Goal: Task Accomplishment & Management: Manage account settings

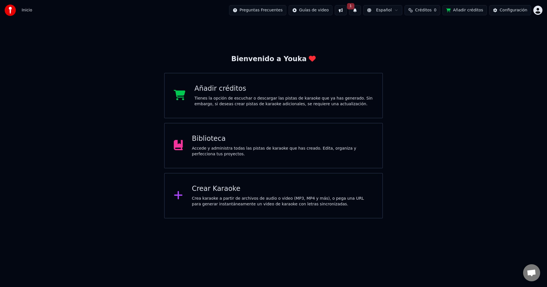
click at [243, 199] on div "Crea karaoke a partir de archivos de audio o video (MP3, MP4 y más), o pega una…" at bounding box center [282, 201] width 181 height 11
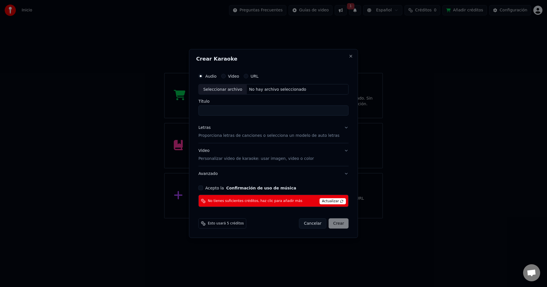
click at [326, 202] on span "Actualizar" at bounding box center [332, 202] width 27 height 6
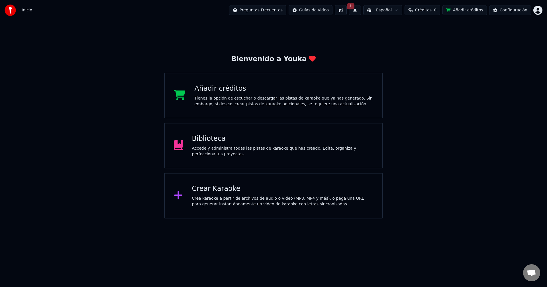
click at [422, 11] on span "Créditos" at bounding box center [423, 10] width 17 height 6
click at [310, 89] on div "Añadir créditos" at bounding box center [284, 88] width 179 height 9
click at [538, 9] on html "Inicio Preguntas Frecuentes Guías de video 1 Español Créditos 0 Añadir créditos…" at bounding box center [273, 109] width 547 height 219
click at [513, 57] on span "Cerrar Sesión" at bounding box center [504, 60] width 27 height 6
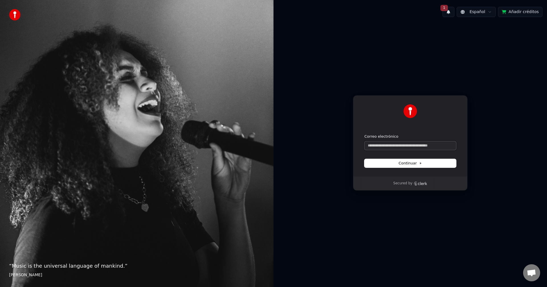
click at [410, 144] on input "Correo electrónico" at bounding box center [410, 146] width 92 height 9
click at [398, 146] on input "Correo electrónico" at bounding box center [410, 146] width 92 height 9
click at [394, 167] on button "Continuar" at bounding box center [410, 163] width 92 height 9
type input "**********"
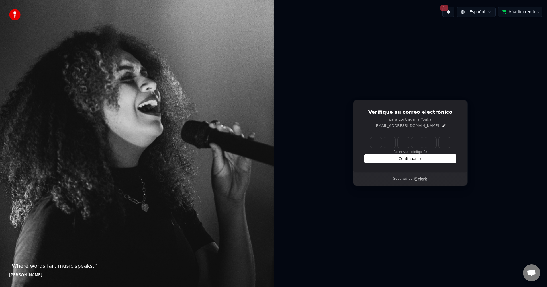
click at [375, 141] on input "Enter verification code" at bounding box center [410, 143] width 80 height 10
type input "******"
